Goal: Information Seeking & Learning: Learn about a topic

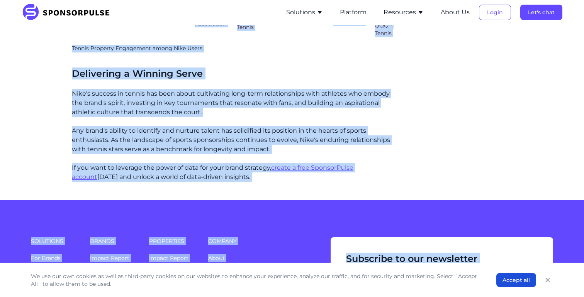
scroll to position [1064, 0]
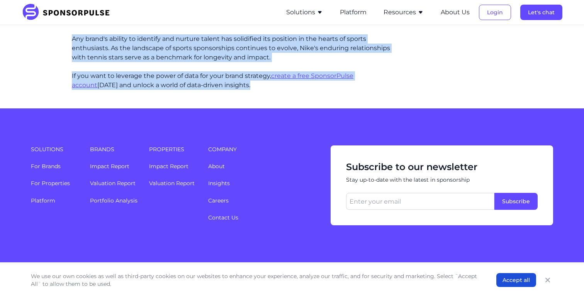
drag, startPoint x: 69, startPoint y: 114, endPoint x: 268, endPoint y: 69, distance: 204.6
copy div "Lore ips d sitam con adipiscinge seddoei temporinc, utl etdo'm aliquaeni admi v…"
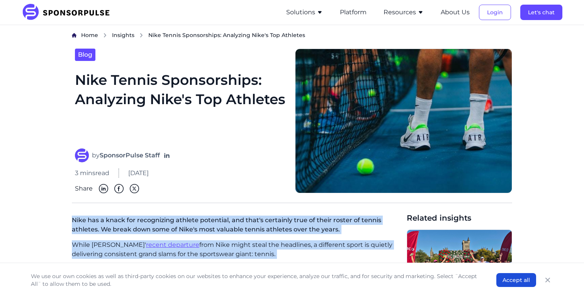
scroll to position [131, 0]
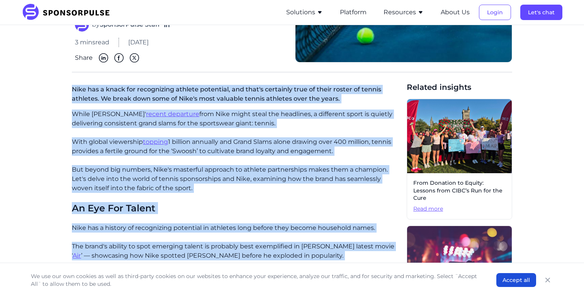
click at [100, 108] on p "Nike has a knack for recognizing athlete potential, and that's certainly true o…" at bounding box center [236, 96] width 329 height 28
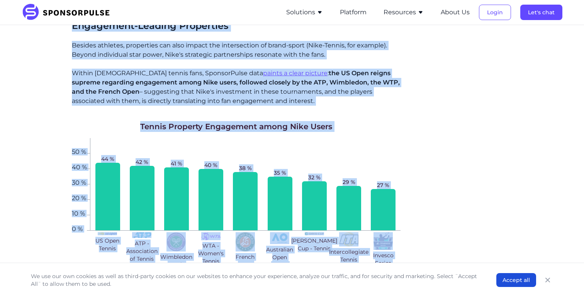
scroll to position [1064, 0]
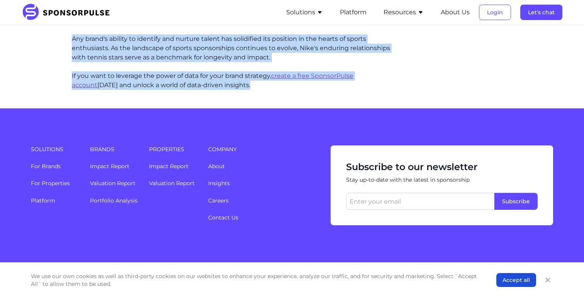
drag, startPoint x: 68, startPoint y: 88, endPoint x: 227, endPoint y: 69, distance: 159.8
copy div "Lore ips d sitam con adipiscinge seddoei temporinc, utl etdo'm aliquaeni admi v…"
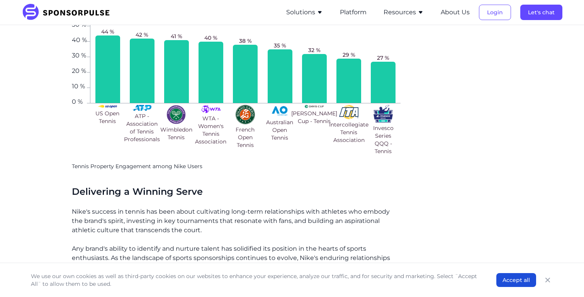
scroll to position [788, 0]
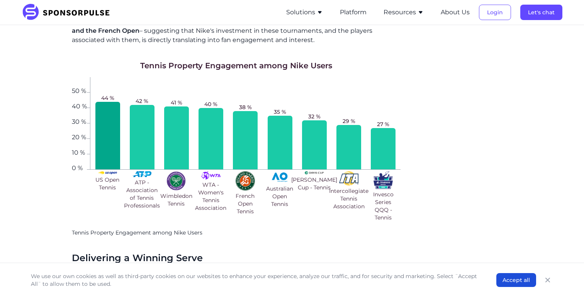
click at [105, 111] on div at bounding box center [107, 136] width 25 height 68
click at [146, 106] on div at bounding box center [142, 137] width 25 height 64
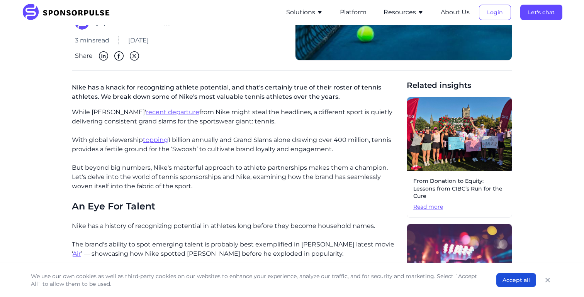
scroll to position [85, 0]
